Goal: Task Accomplishment & Management: Use online tool/utility

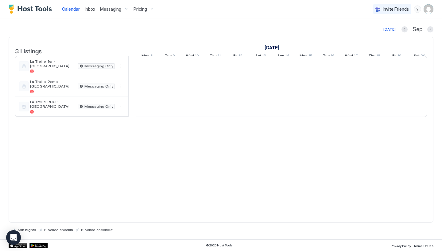
scroll to position [0, 341]
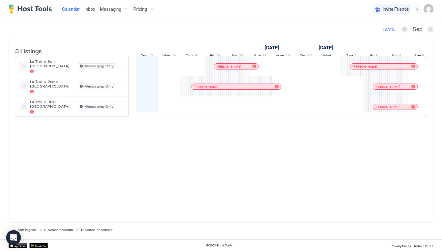
click at [431, 10] on img "User profile" at bounding box center [428, 9] width 10 height 10
click at [386, 33] on div "Settings" at bounding box center [394, 34] width 78 height 11
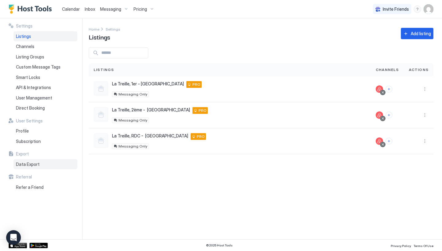
click at [25, 164] on span "Data Export" at bounding box center [28, 165] width 24 height 6
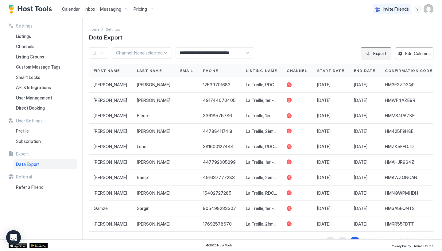
click at [380, 58] on button "Export" at bounding box center [375, 54] width 31 height 12
